Goal: Transaction & Acquisition: Purchase product/service

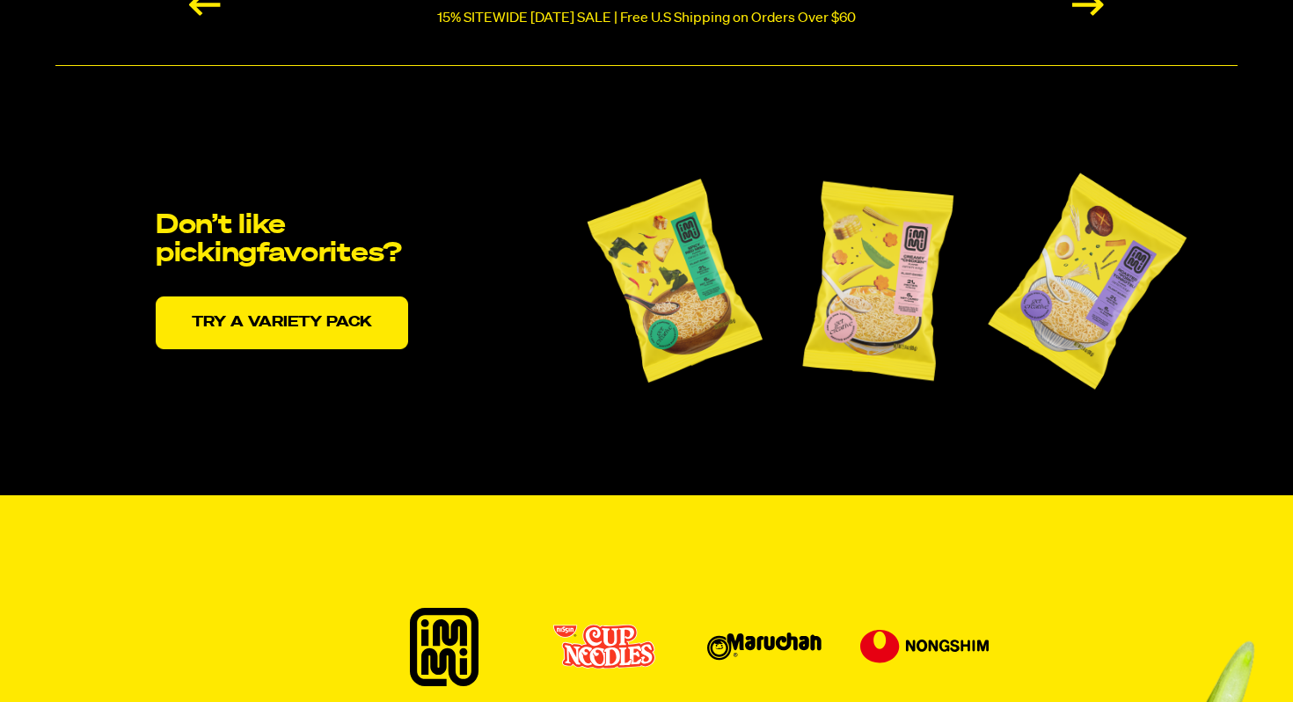
scroll to position [3685, 0]
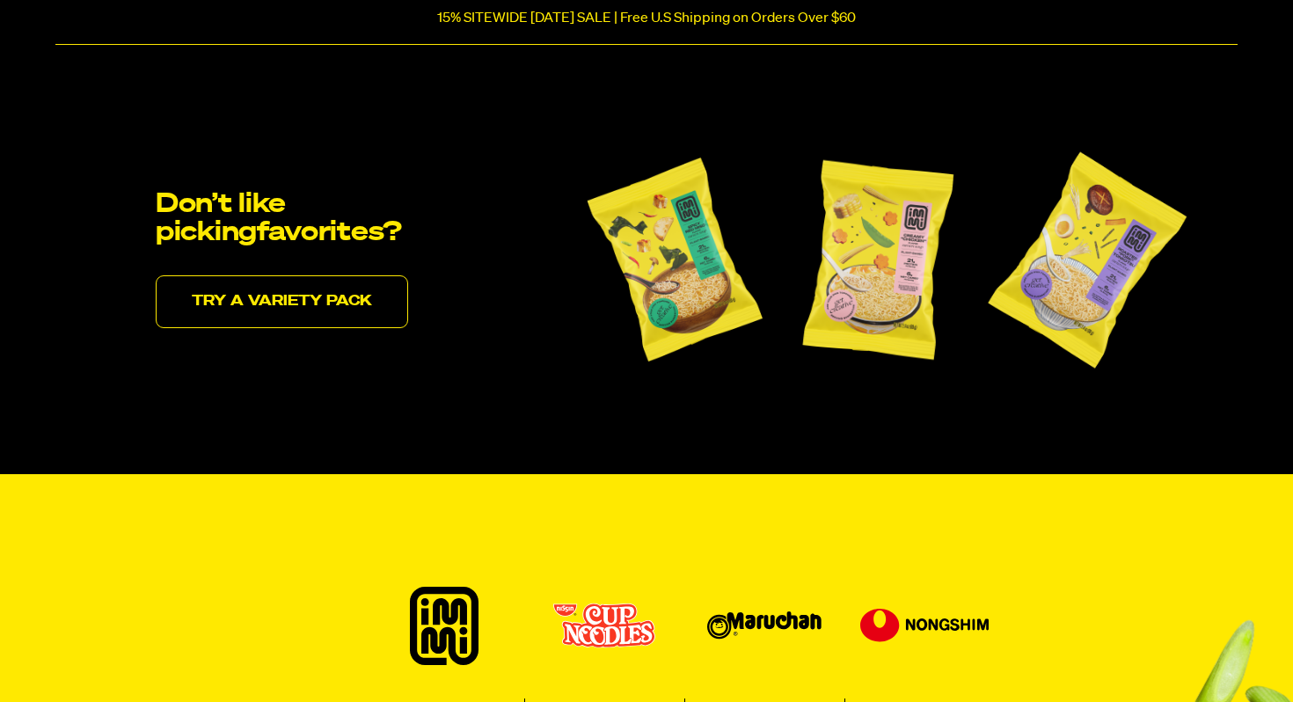
click at [345, 290] on link "Try a variety pack" at bounding box center [282, 301] width 252 height 53
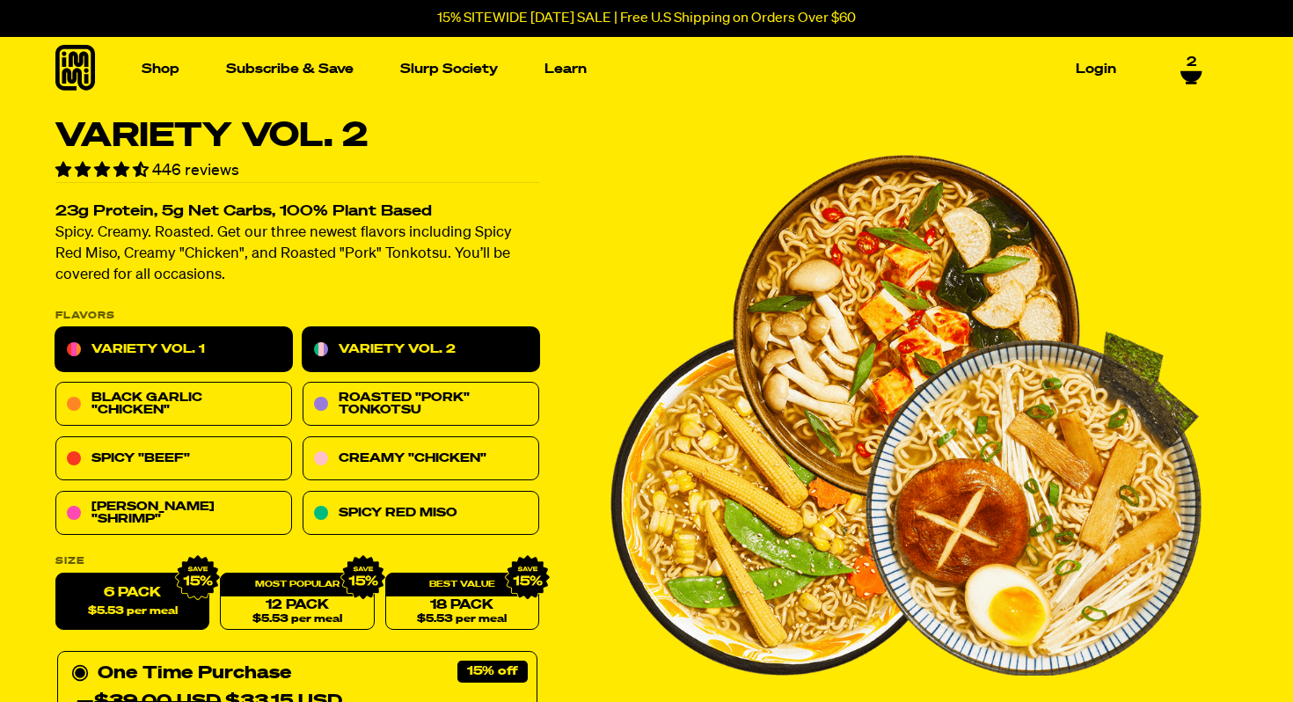
click at [165, 349] on link "Variety Vol. 1" at bounding box center [173, 350] width 237 height 44
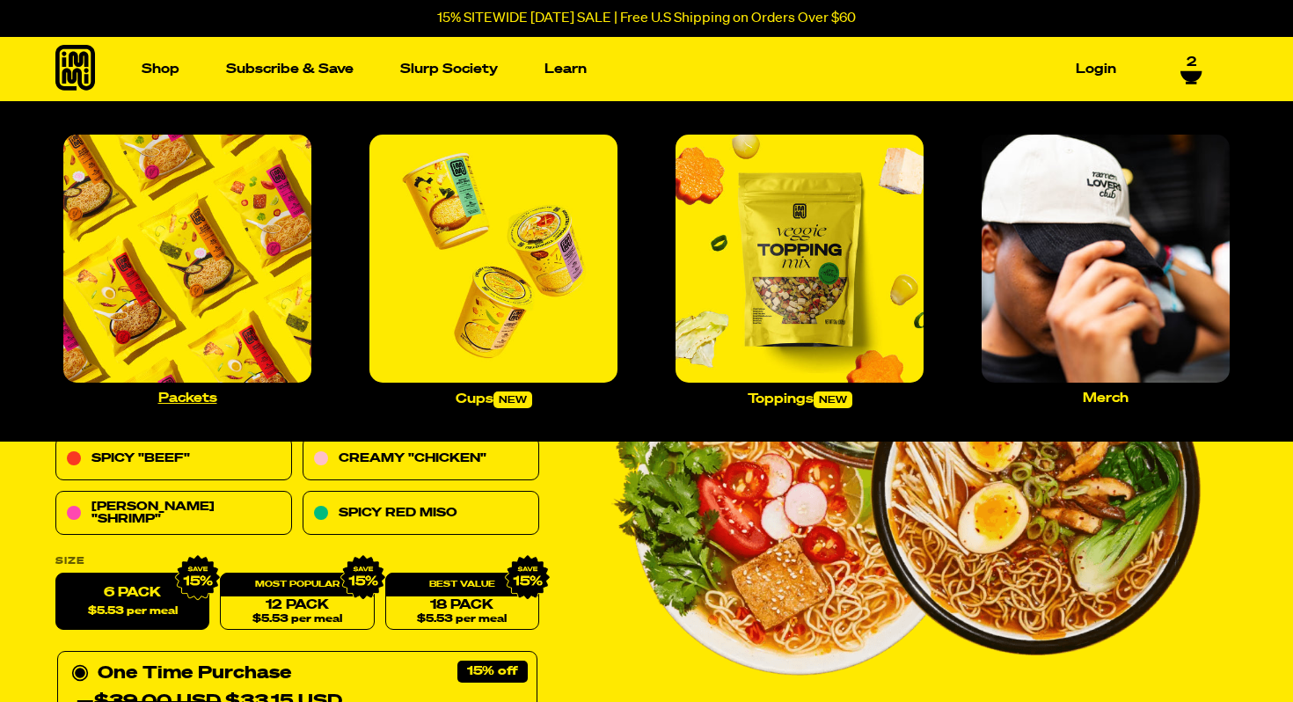
click at [194, 400] on p "Packets" at bounding box center [187, 397] width 59 height 13
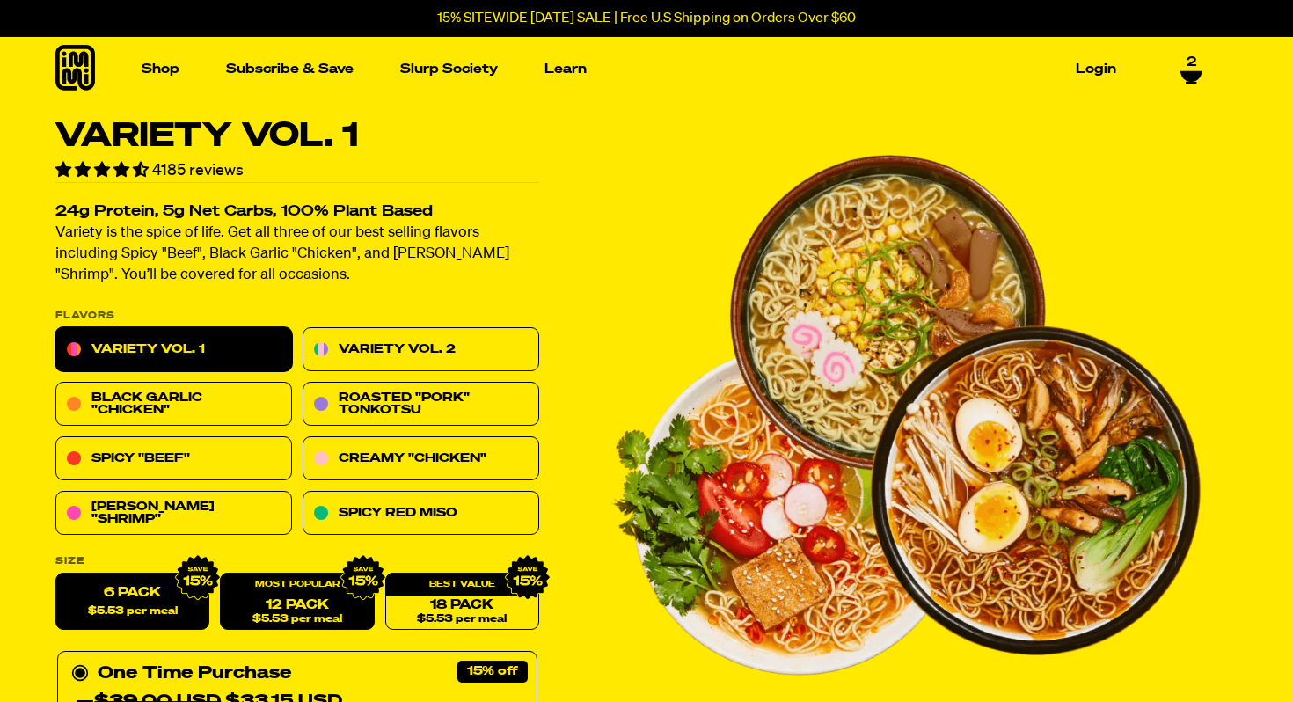
click at [308, 597] on link "12 Pack $5.53 per meal" at bounding box center [297, 602] width 154 height 57
radio input "false"
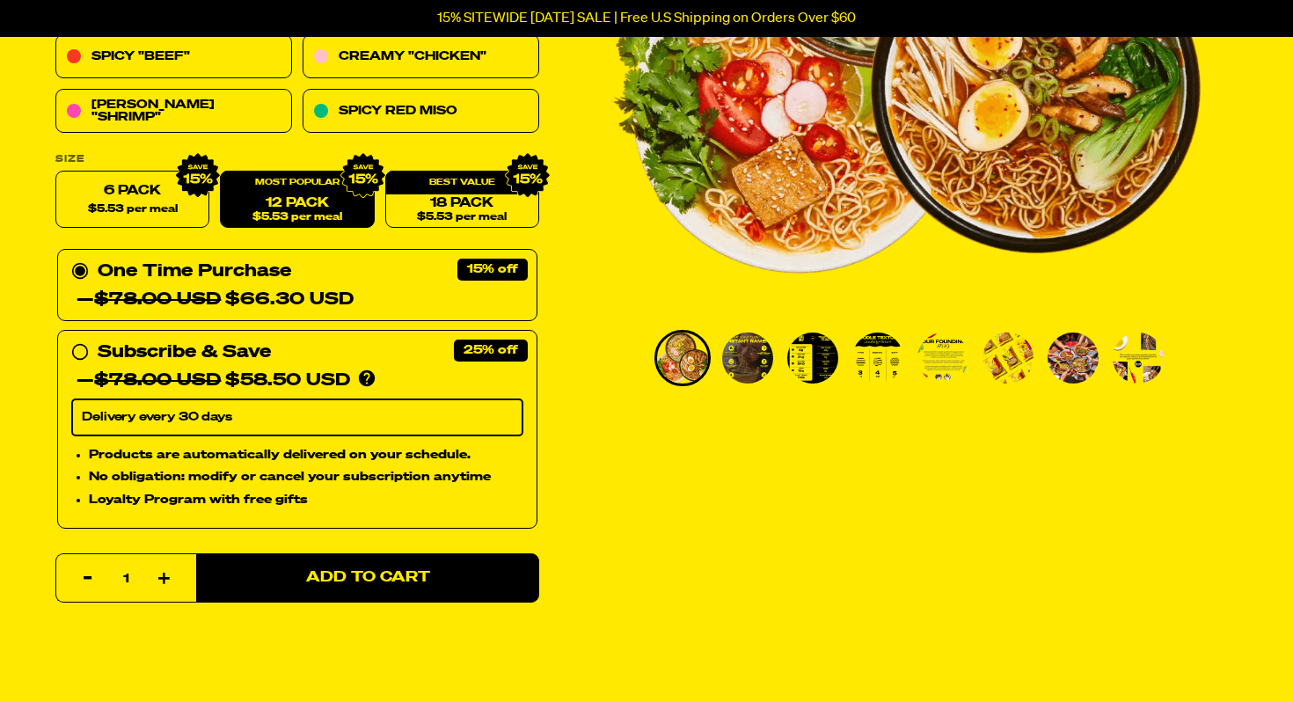
scroll to position [482, 0]
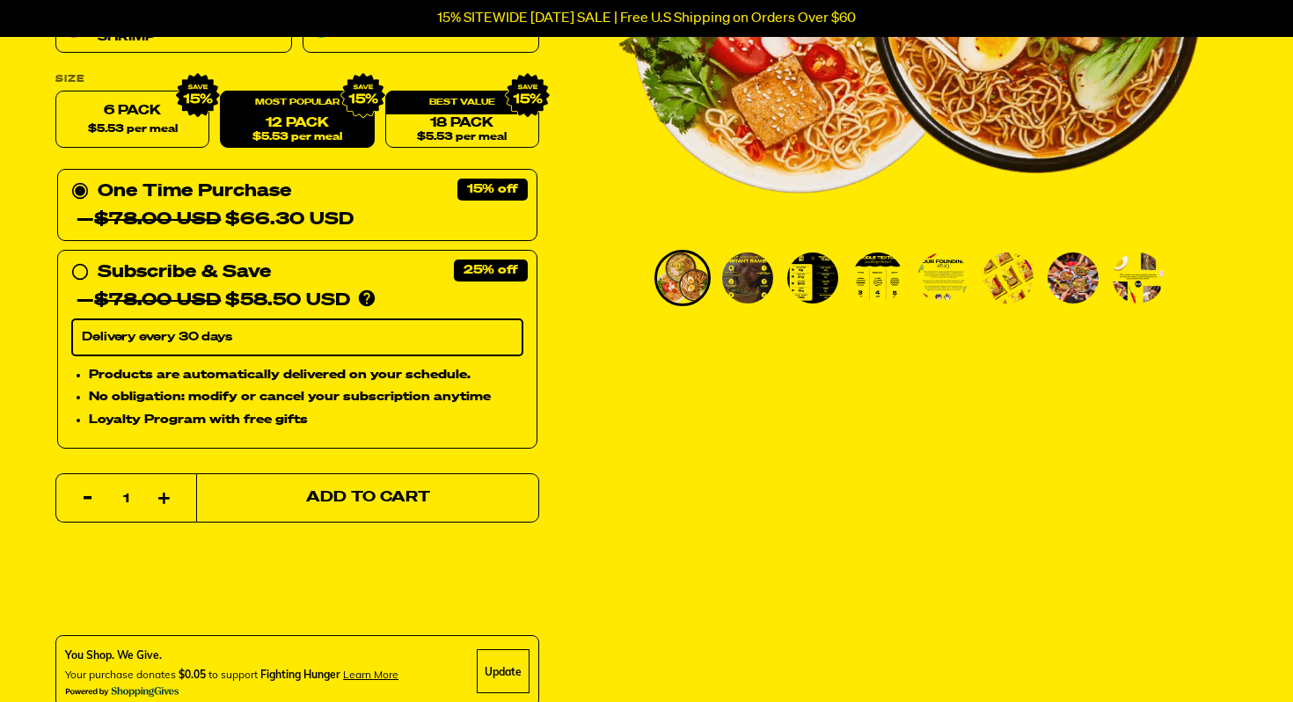
click at [439, 499] on button "Add to Cart" at bounding box center [367, 497] width 343 height 49
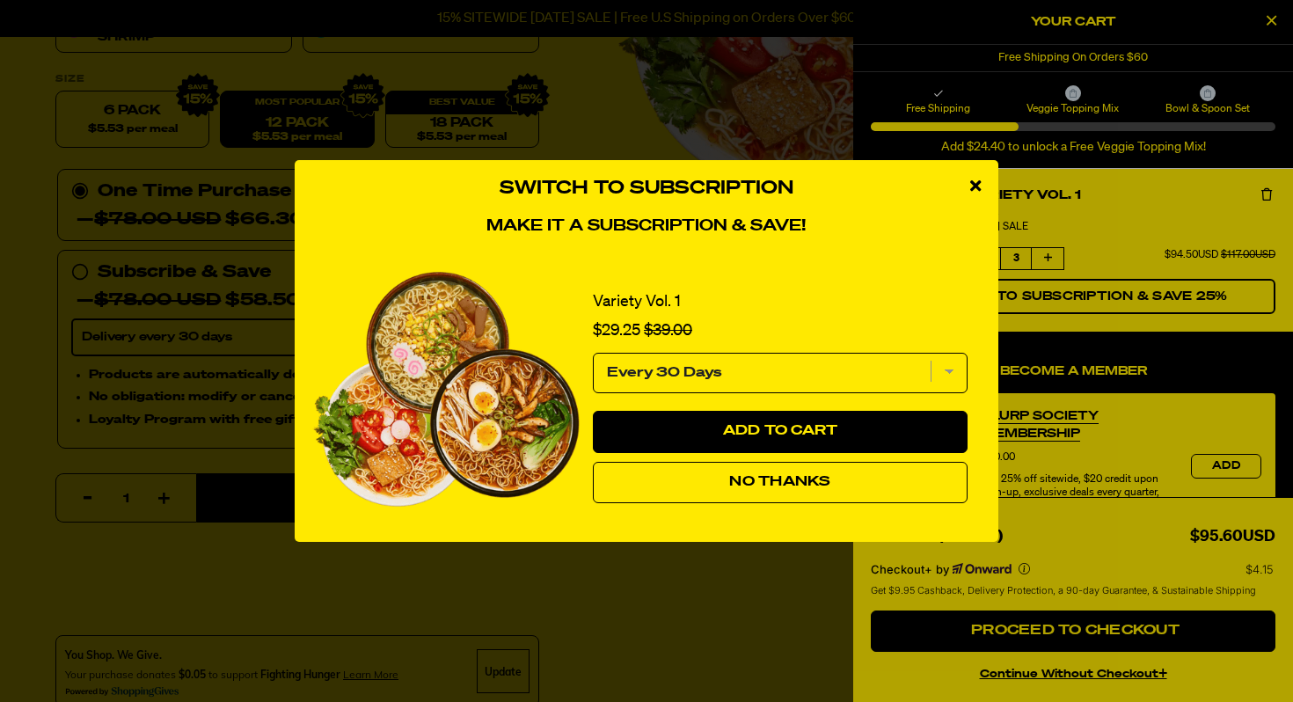
click at [823, 497] on button "No Thanks" at bounding box center [780, 483] width 375 height 42
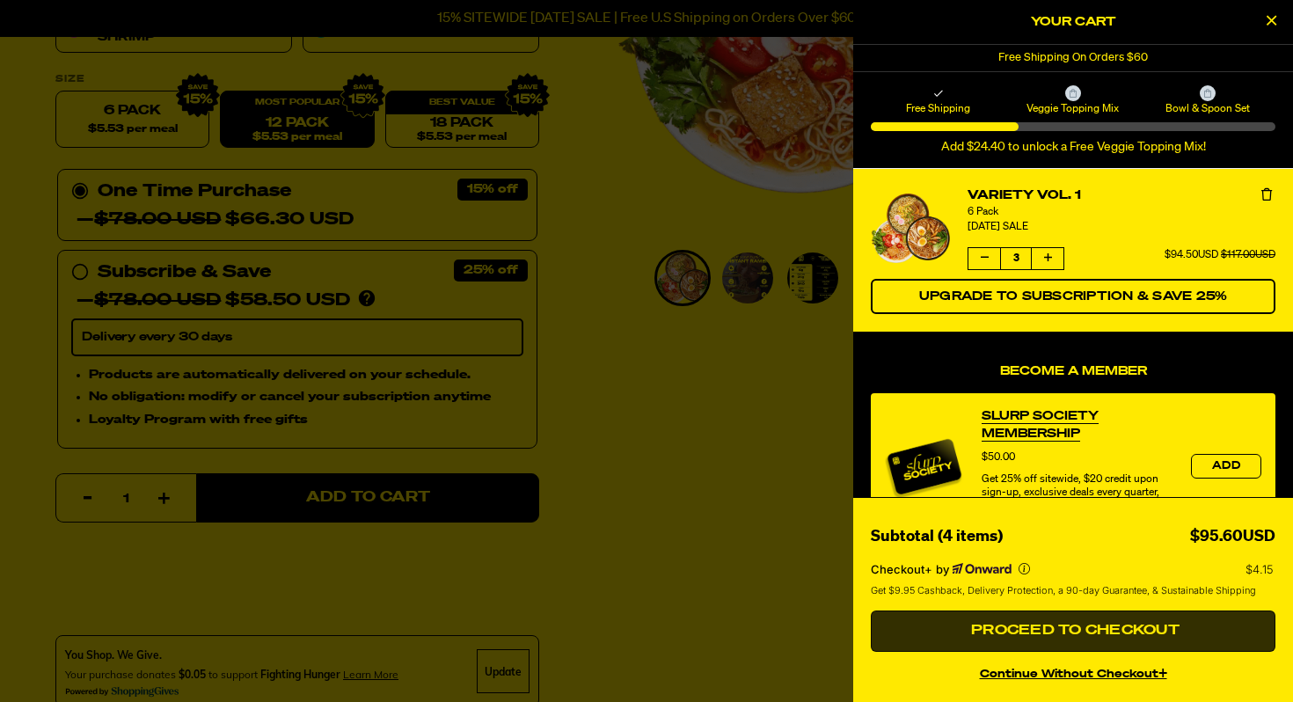
click at [1112, 626] on span "Proceed to Checkout" at bounding box center [1073, 631] width 213 height 14
click at [1102, 633] on span "Proceed to Checkout" at bounding box center [1073, 631] width 213 height 14
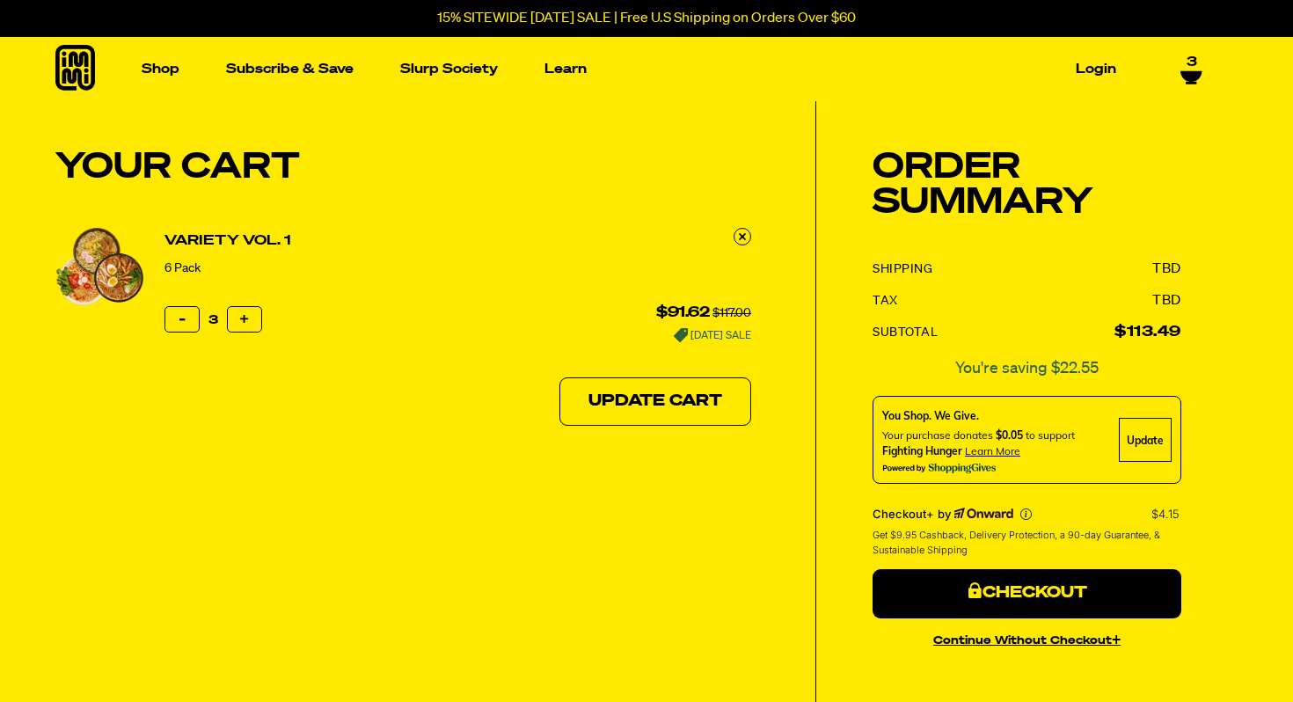
click at [182, 302] on div "Reduce item quantity by one 3 Increase item quantity by one $91.62 $117.00 [DAT…" at bounding box center [458, 321] width 587 height 42
click at [180, 329] on button "Reduce item quantity by one" at bounding box center [182, 319] width 35 height 26
click at [235, 312] on button "Increase item quantity by one" at bounding box center [244, 319] width 35 height 26
type input "2"
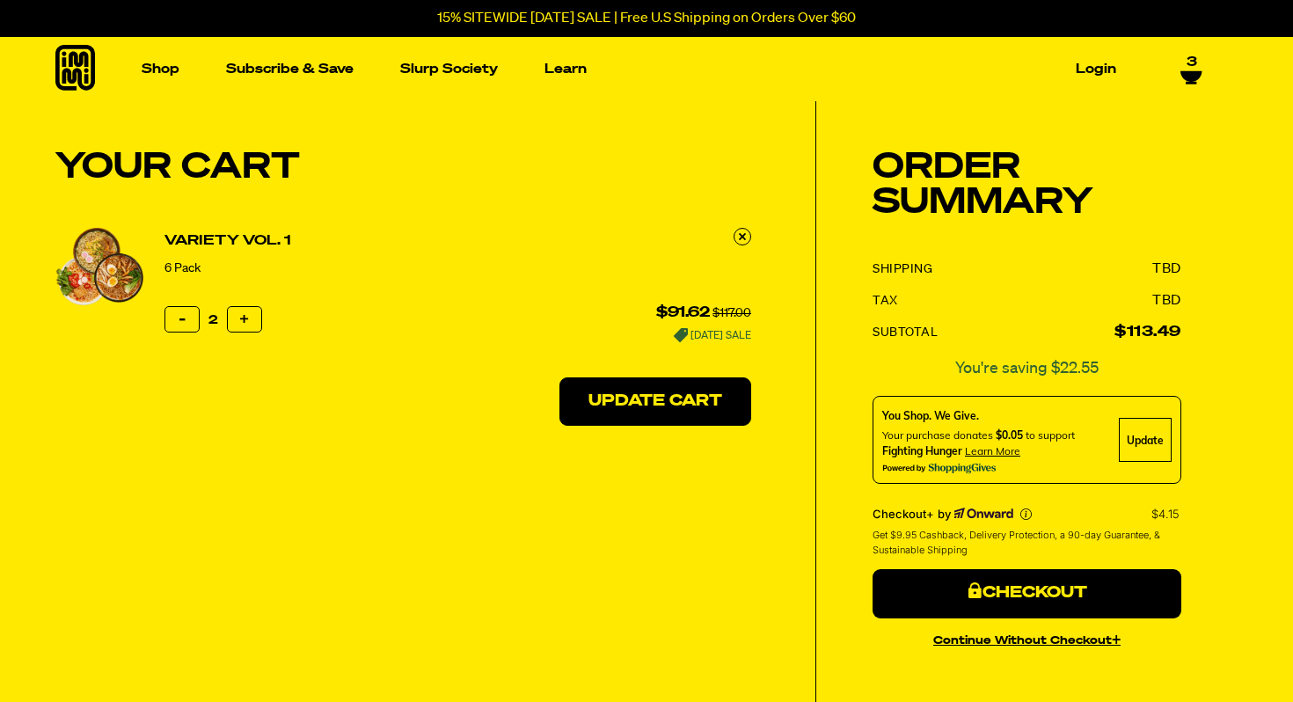
click at [662, 398] on button "Update Cart" at bounding box center [655, 401] width 192 height 49
